Goal: Transaction & Acquisition: Purchase product/service

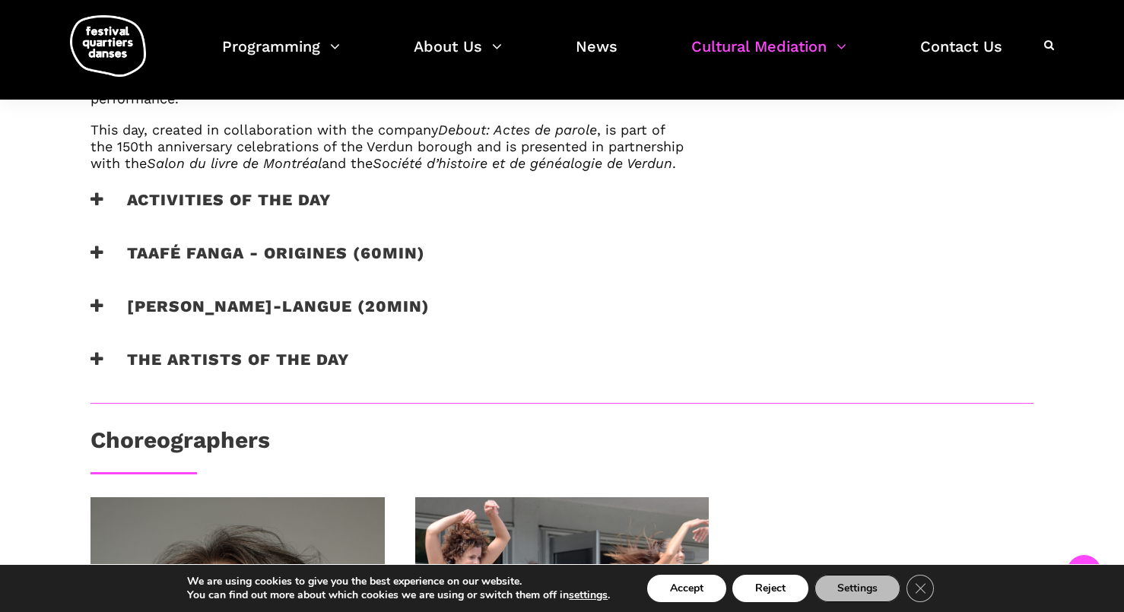
scroll to position [1035, 0]
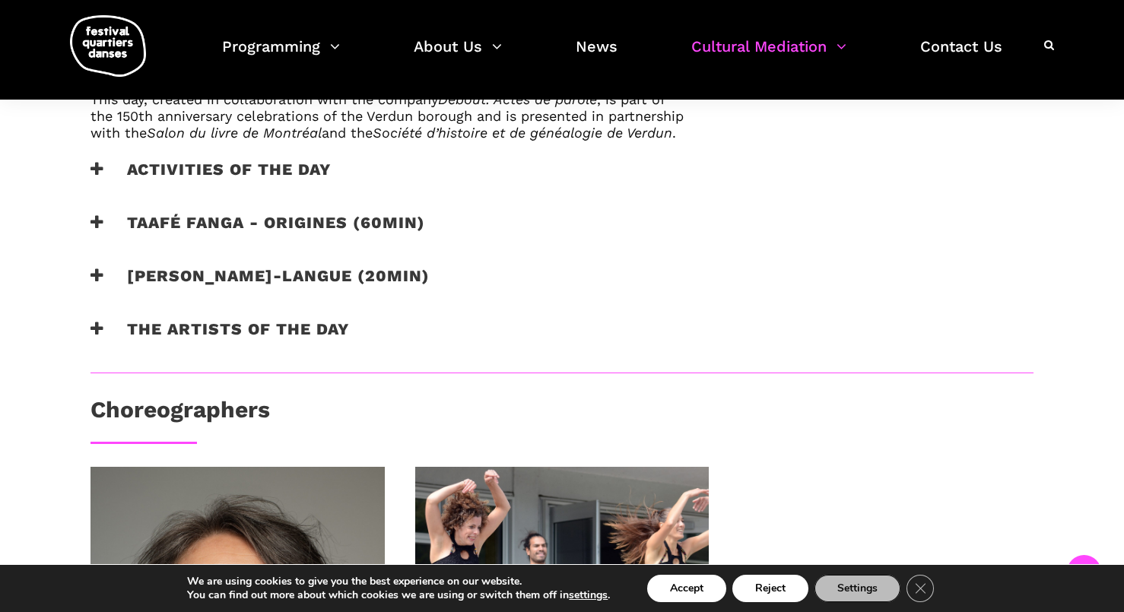
click at [174, 351] on h3 "The artists of the day" at bounding box center [220, 339] width 259 height 38
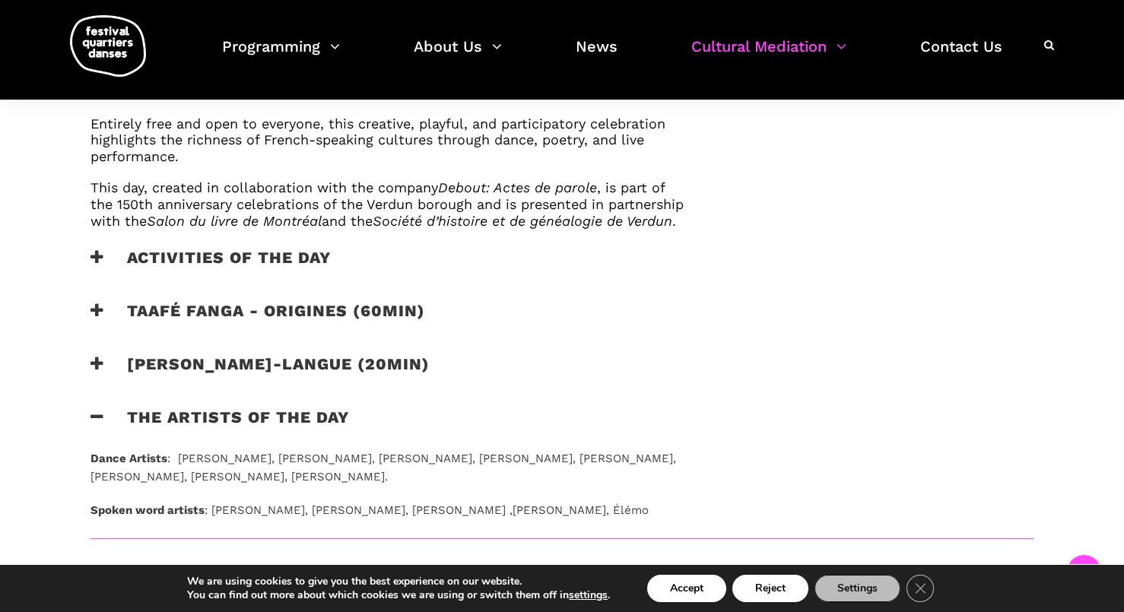
scroll to position [962, 0]
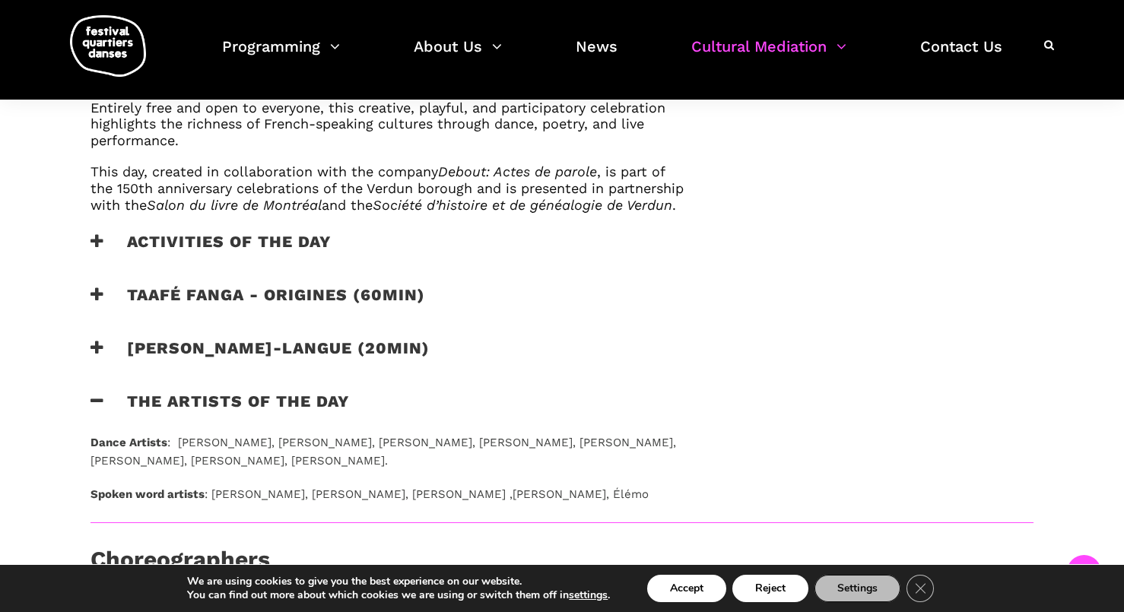
click at [249, 256] on h3 "Activities of the day" at bounding box center [211, 251] width 240 height 38
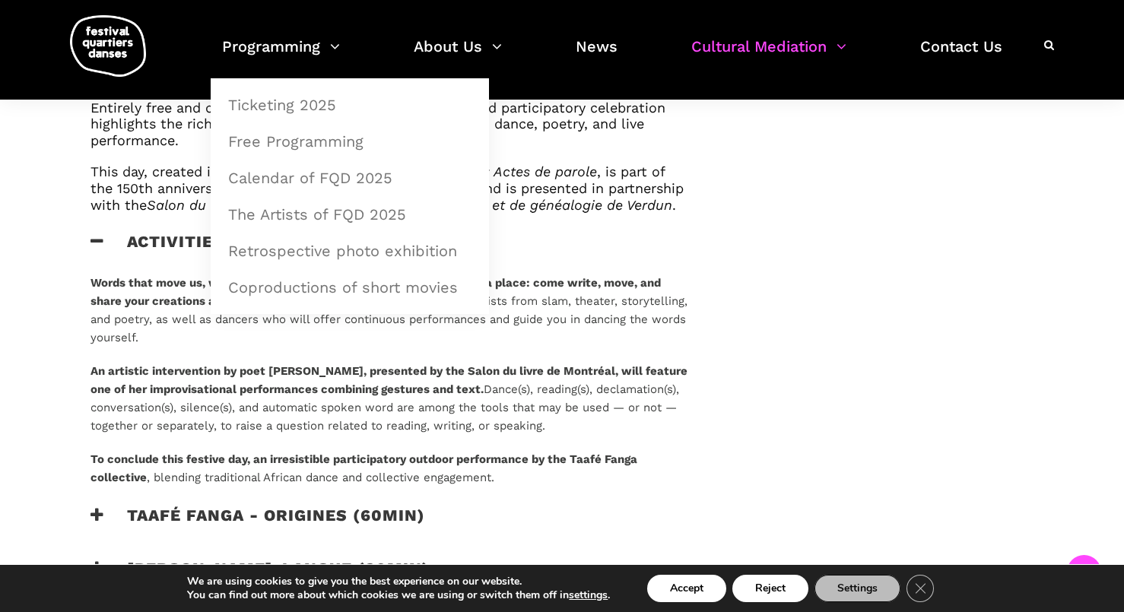
click at [184, 393] on strong "An artistic intervention by poet Catherine Lalonde, presented by the Salon du l…" at bounding box center [389, 380] width 597 height 32
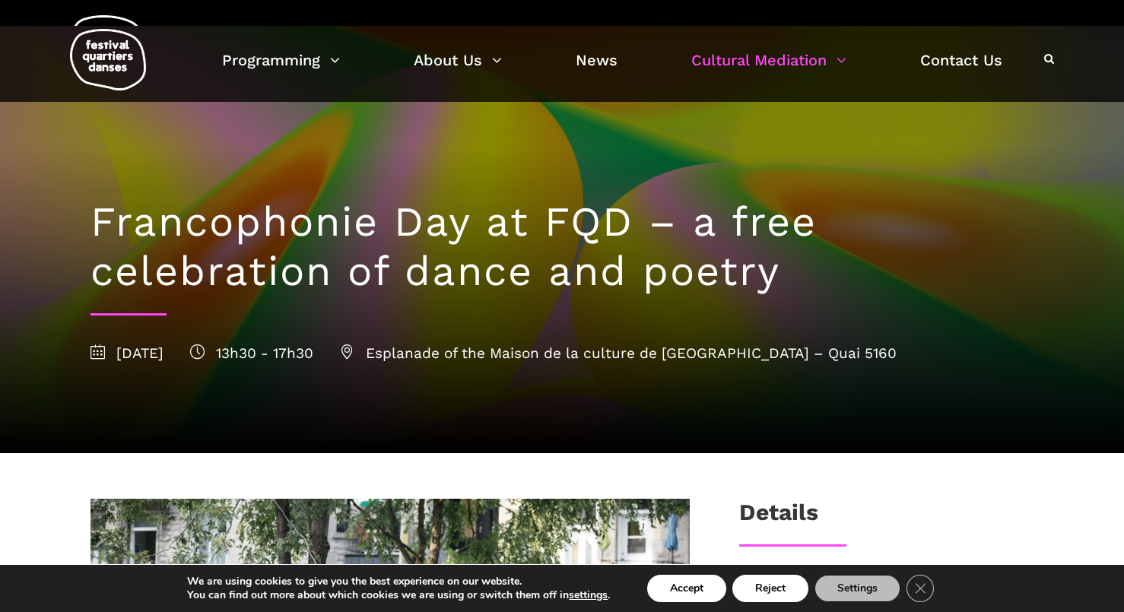
scroll to position [0, 0]
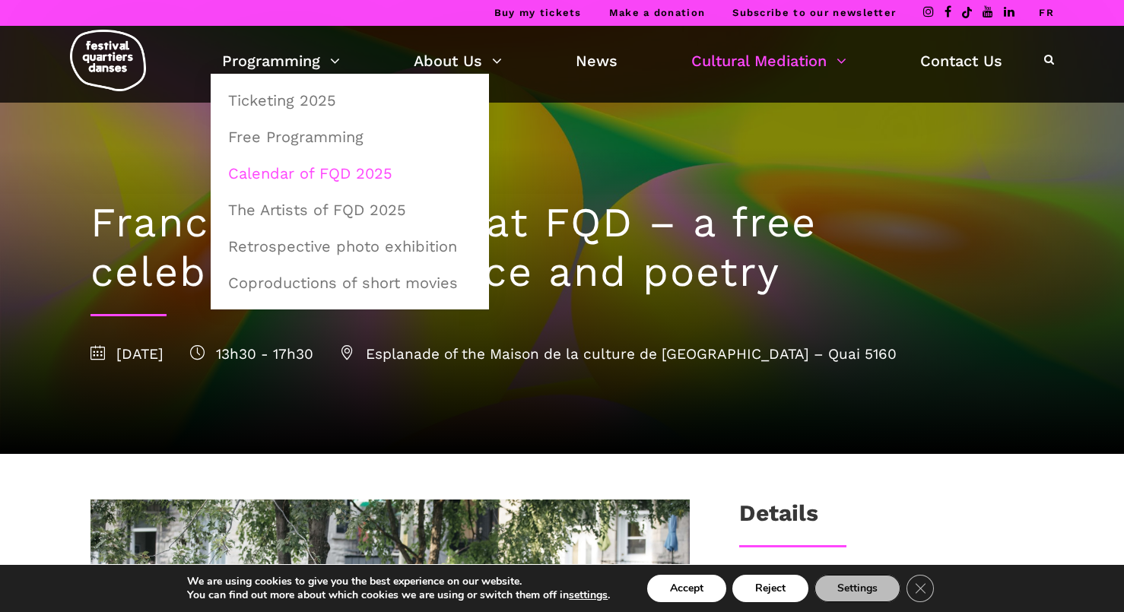
click at [296, 168] on link "Calendar of FQD 2025" at bounding box center [350, 173] width 262 height 35
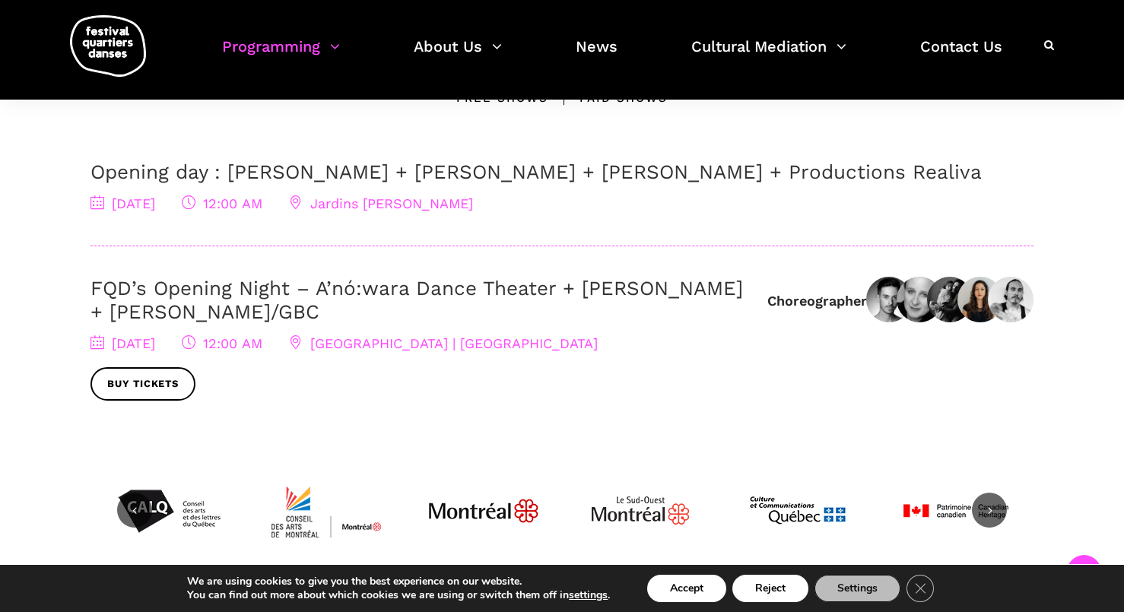
scroll to position [517, 0]
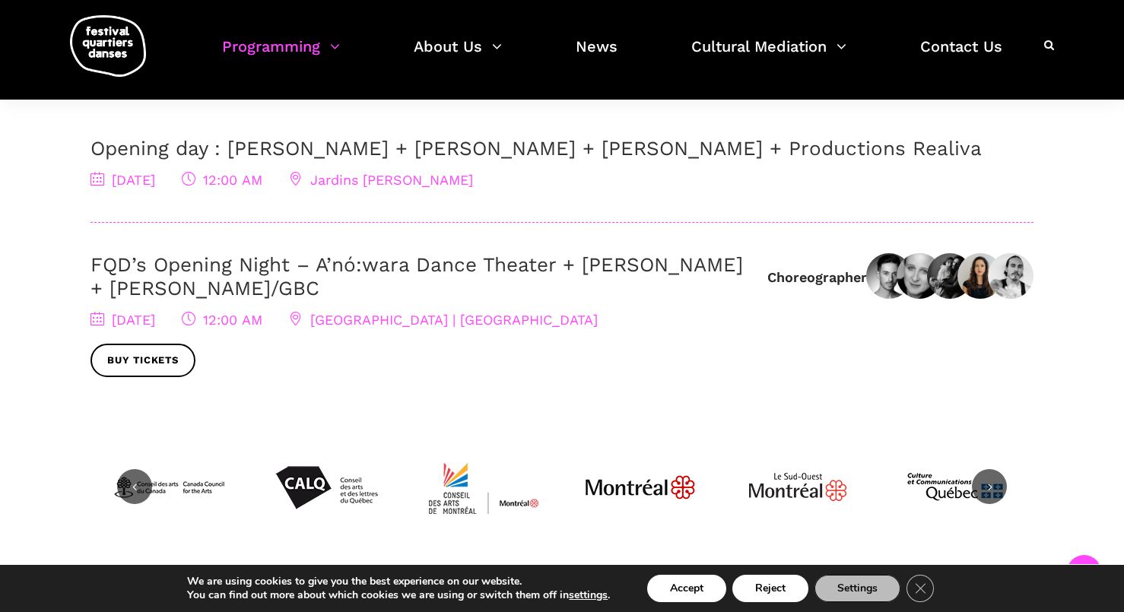
click at [338, 351] on span "Buy tickets" at bounding box center [422, 361] width 662 height 34
click at [126, 360] on link "Buy tickets" at bounding box center [143, 361] width 105 height 34
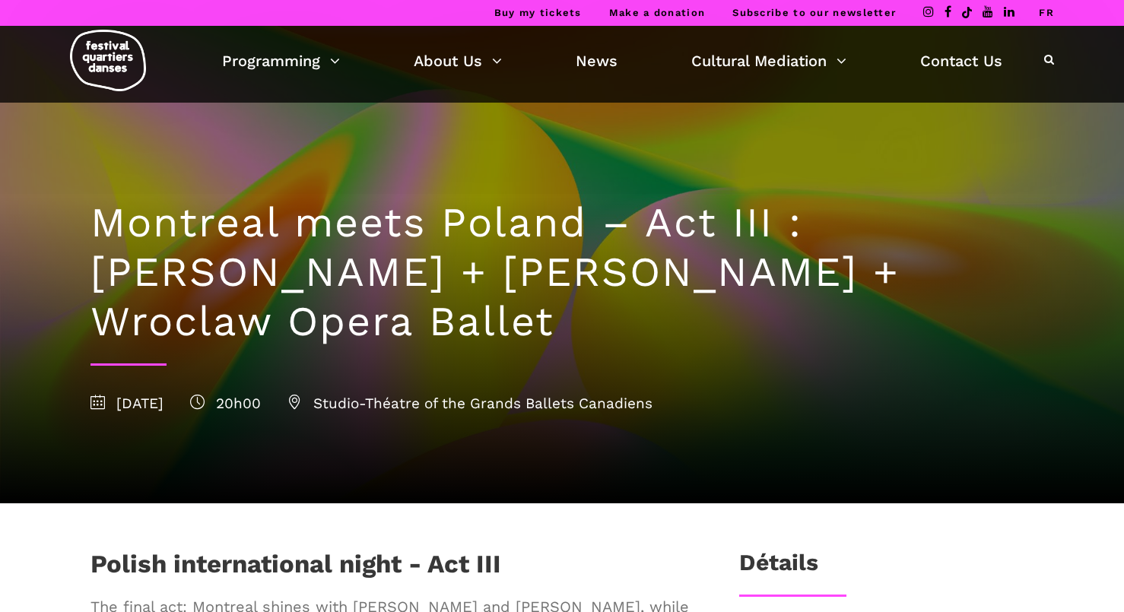
click at [857, 369] on div "Montreal meets Poland – Act III : [PERSON_NAME] + [PERSON_NAME] + Wroclaw Opera…" at bounding box center [562, 303] width 974 height 401
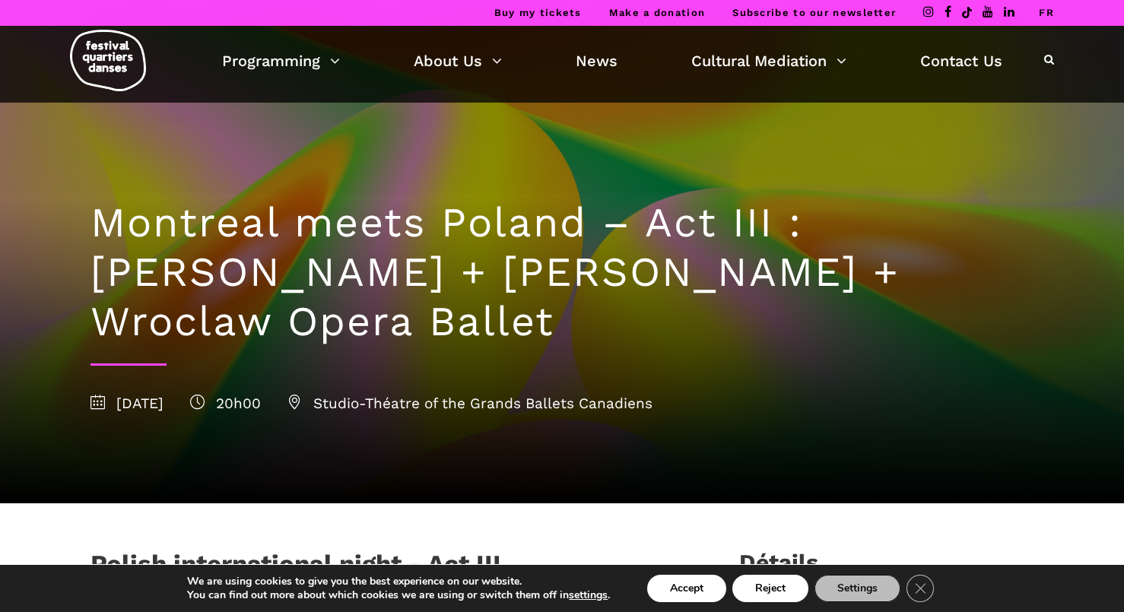
click at [546, 308] on h1 "Montreal meets Poland – Act III : [PERSON_NAME] + [PERSON_NAME] + Wroclaw Opera…" at bounding box center [562, 273] width 943 height 148
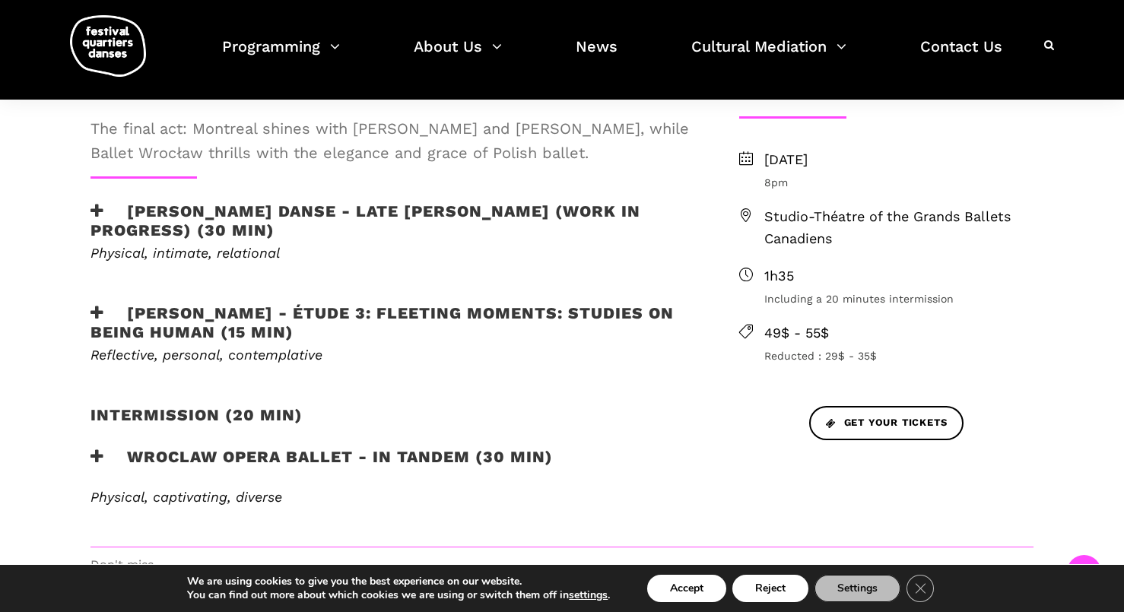
scroll to position [475, 0]
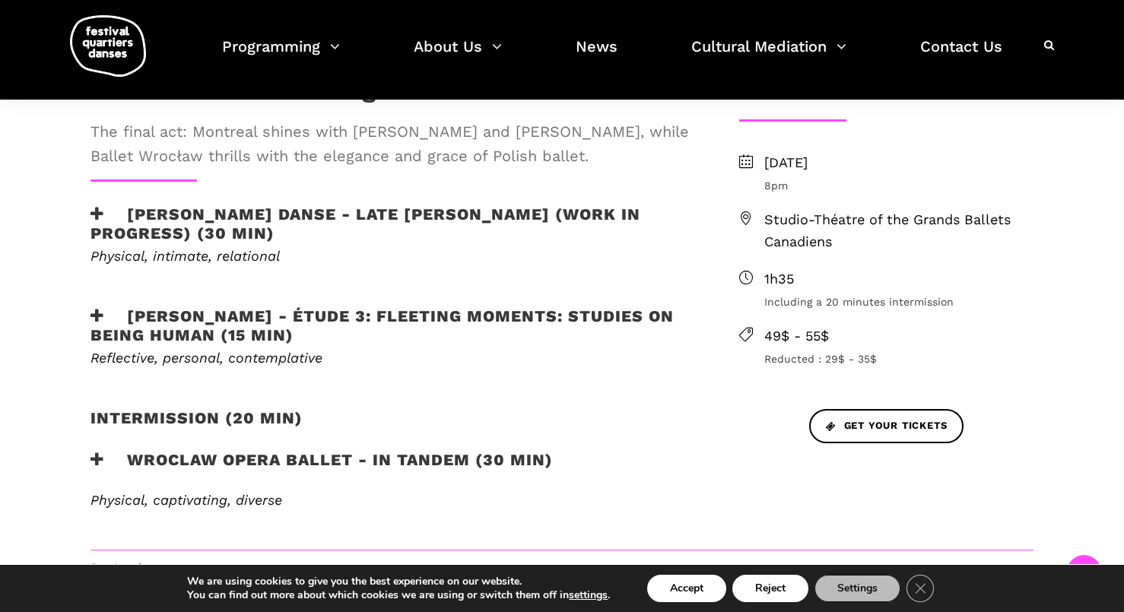
click at [170, 458] on h3 "Wroclaw Opera Ballet - In Tandem (30 min)" at bounding box center [322, 469] width 463 height 38
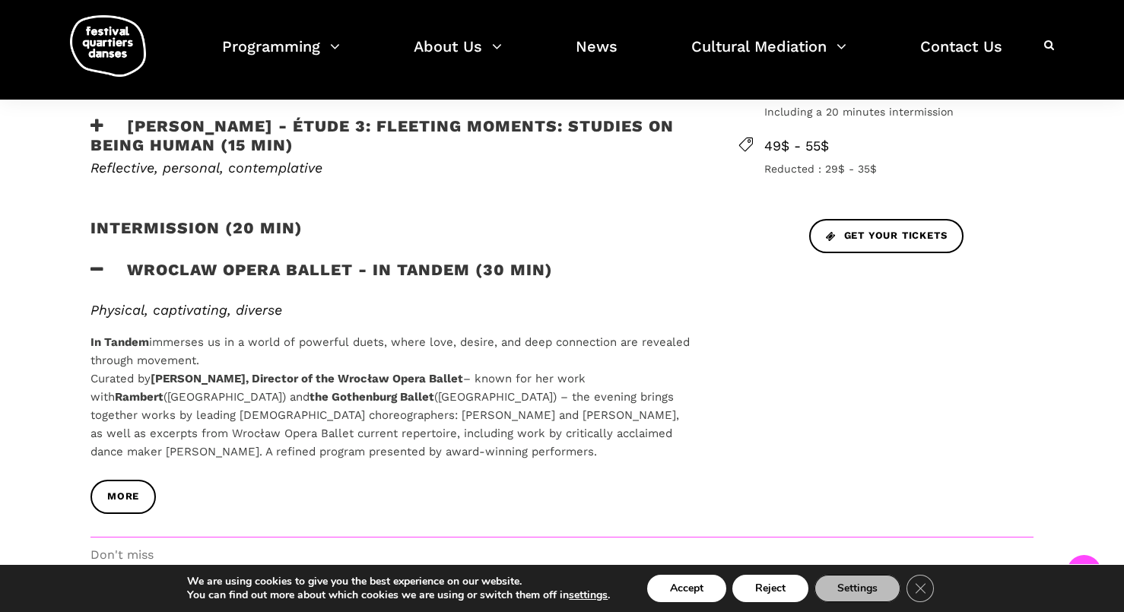
scroll to position [688, 0]
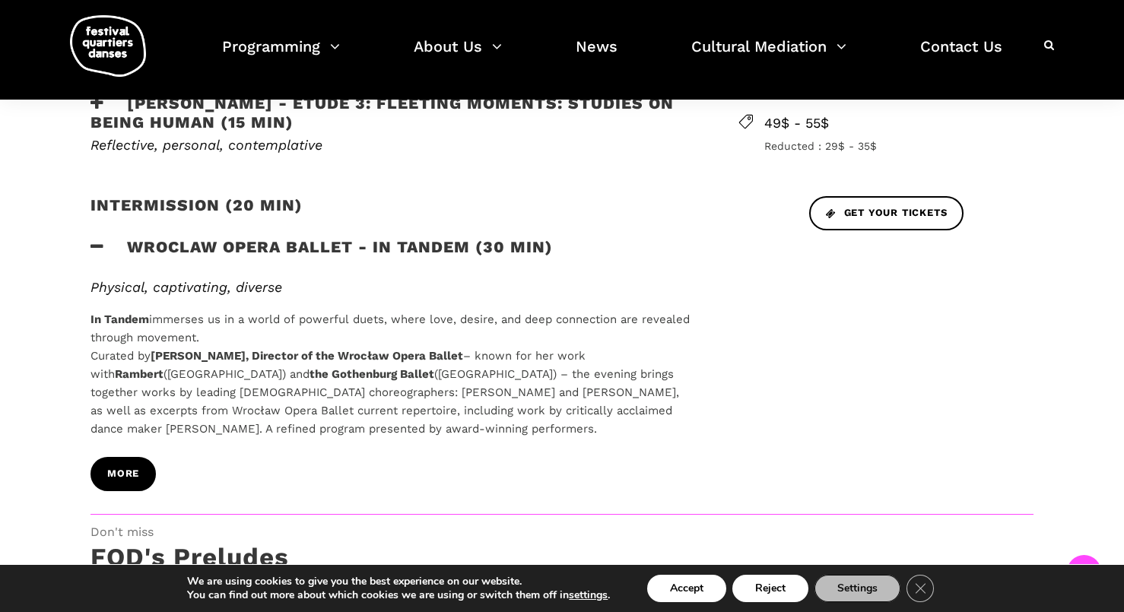
click at [121, 465] on link "more" at bounding box center [123, 474] width 65 height 34
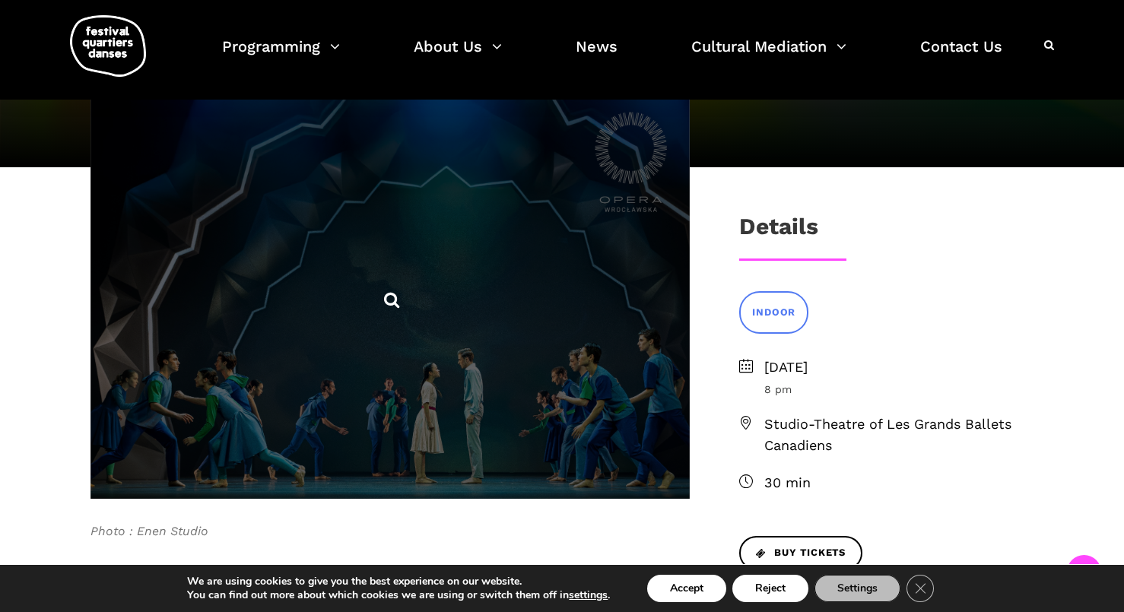
scroll to position [243, 0]
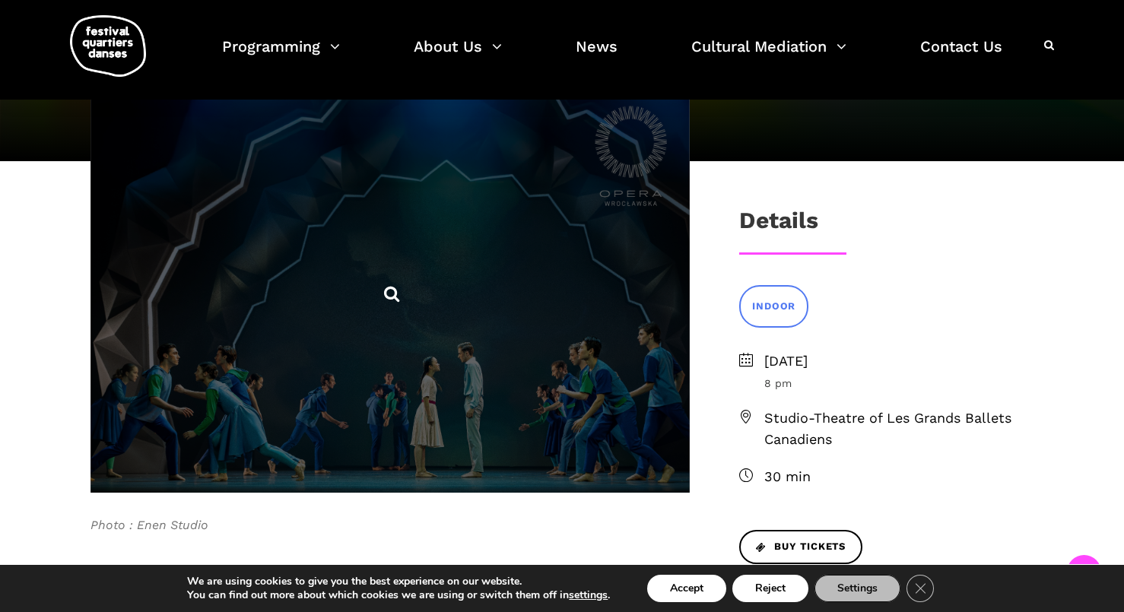
click at [401, 332] on span at bounding box center [390, 292] width 599 height 399
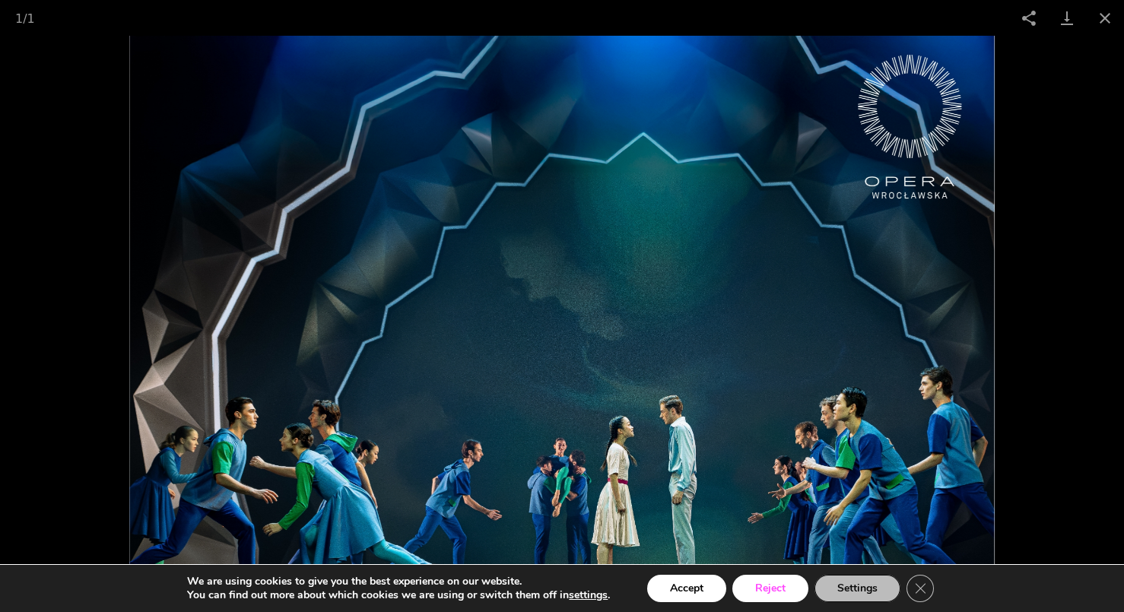
click at [773, 589] on button "Reject" at bounding box center [771, 588] width 76 height 27
